Goal: Information Seeking & Learning: Get advice/opinions

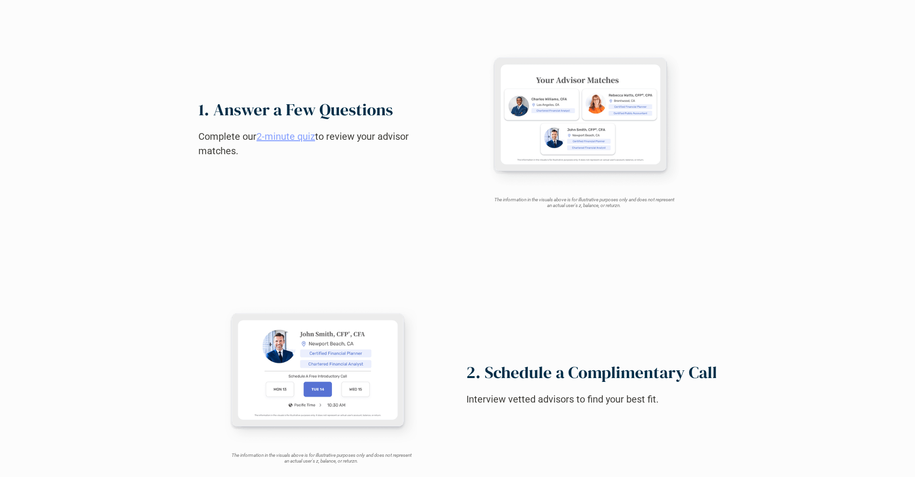
scroll to position [953, 0]
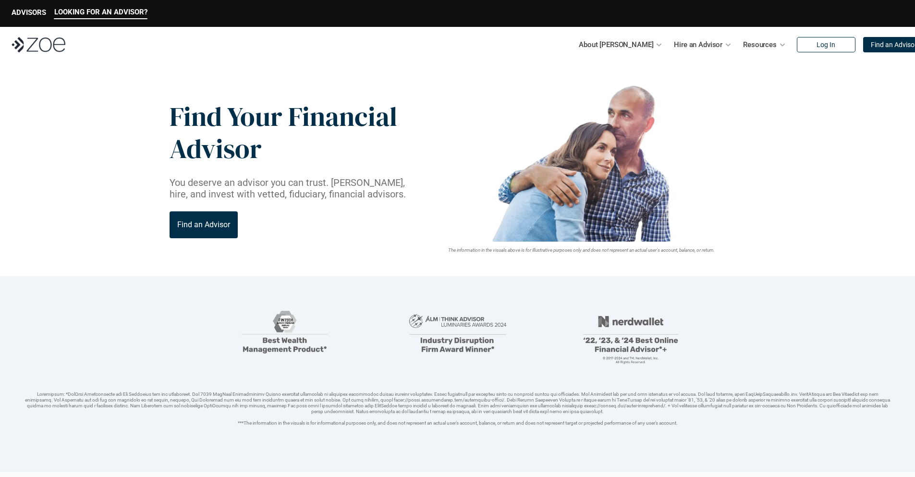
click at [38, 45] on img at bounding box center [39, 44] width 54 height 15
click at [872, 45] on p "Find an Advisor" at bounding box center [893, 45] width 46 height 8
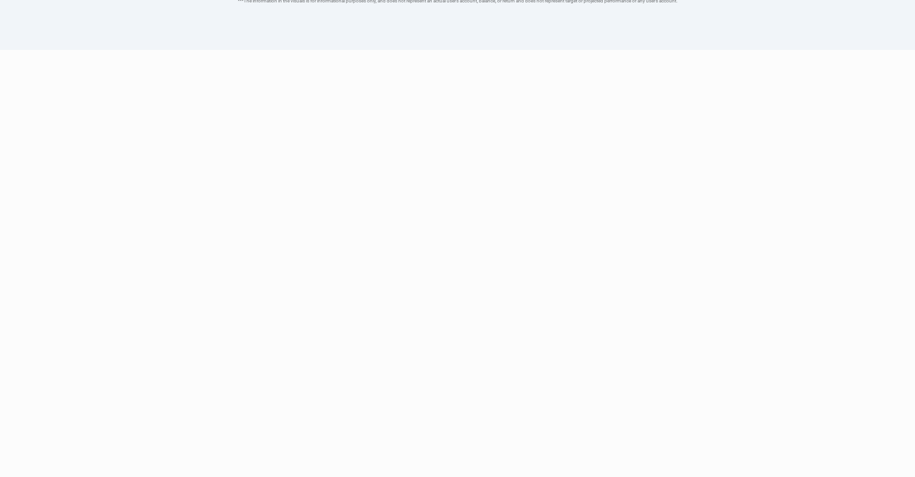
click at [287, 257] on link "2-minute quiz" at bounding box center [285, 263] width 59 height 12
